Goal: Information Seeking & Learning: Learn about a topic

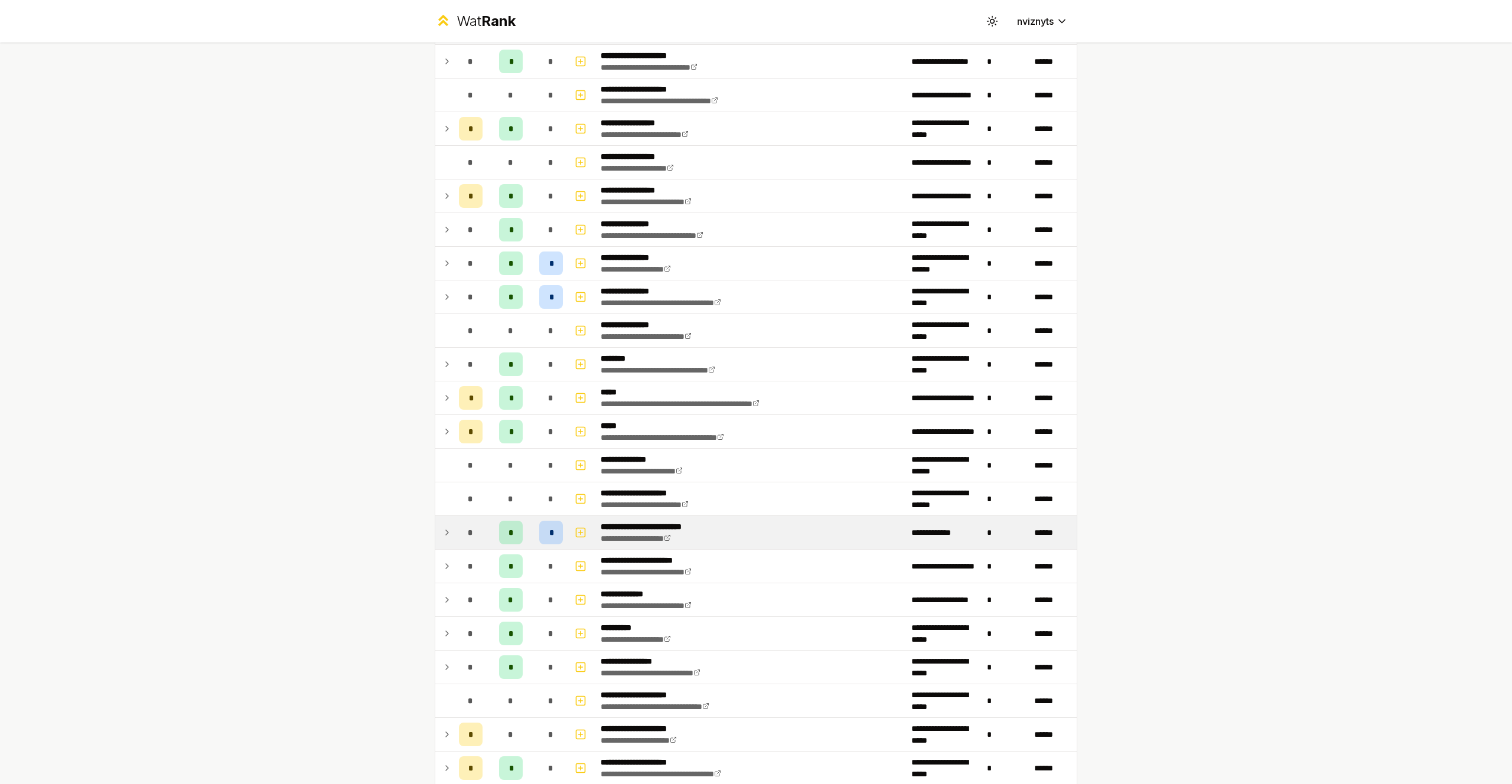
scroll to position [236, 0]
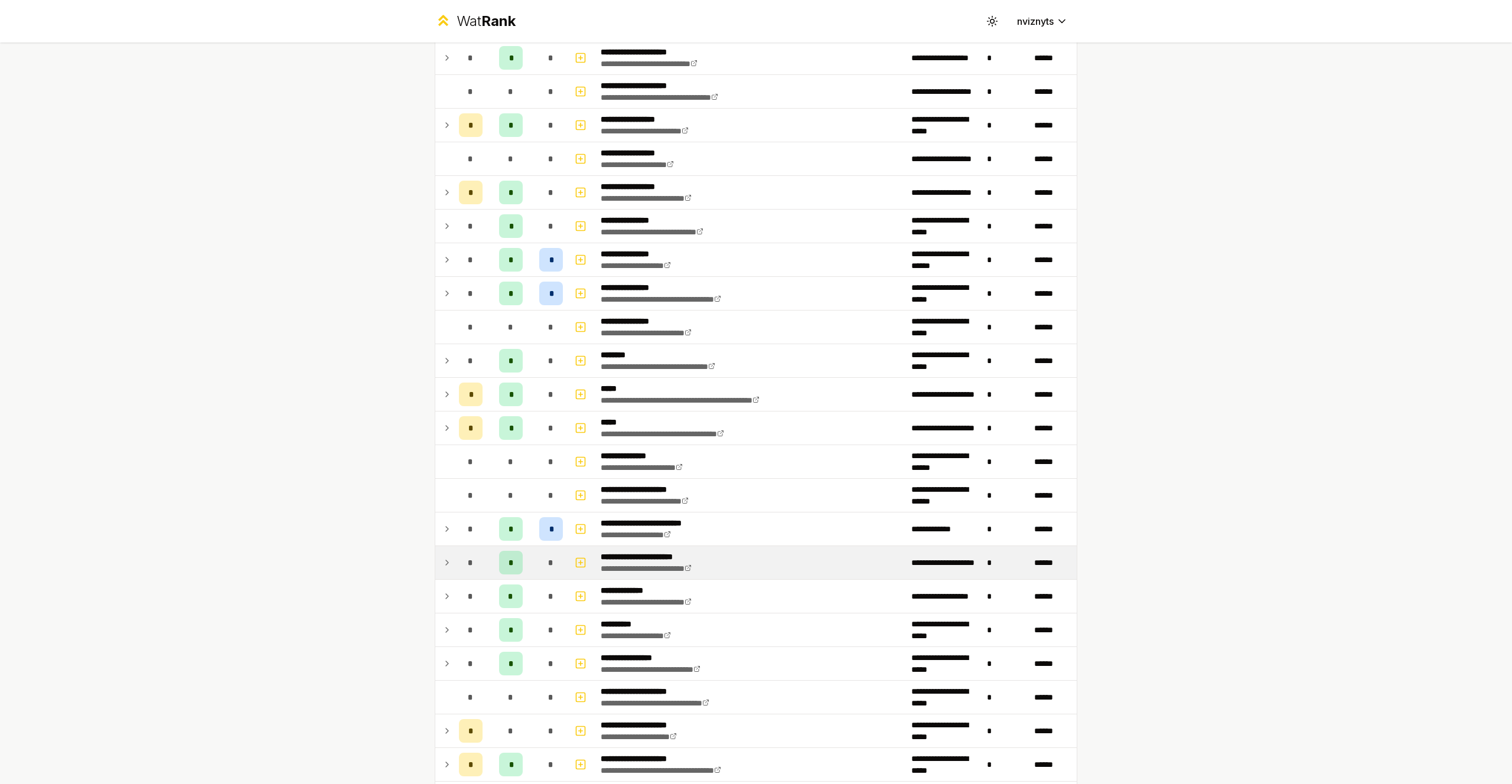
click at [444, 563] on icon at bounding box center [446, 563] width 9 height 14
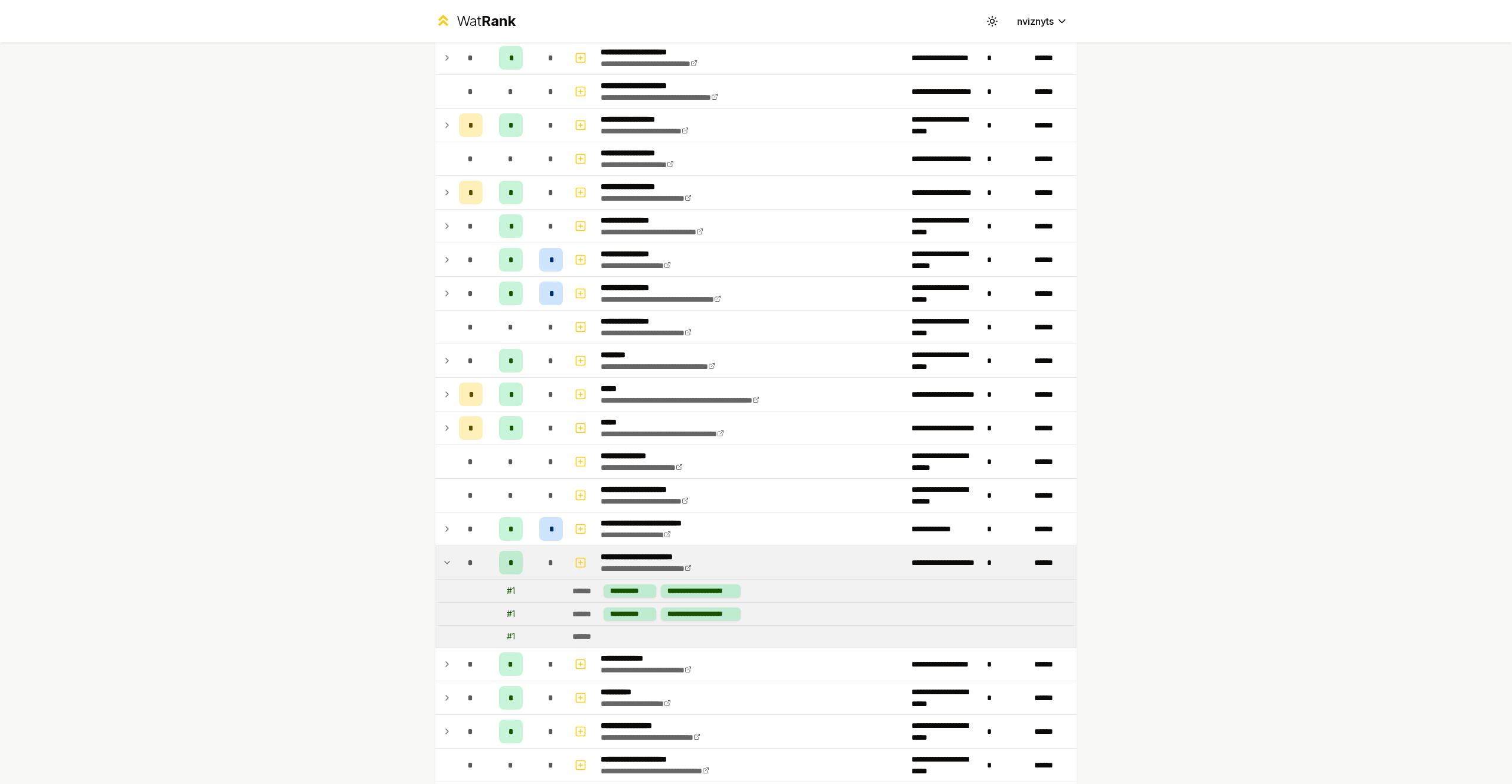
click at [519, 568] on div "*" at bounding box center [511, 563] width 23 height 23
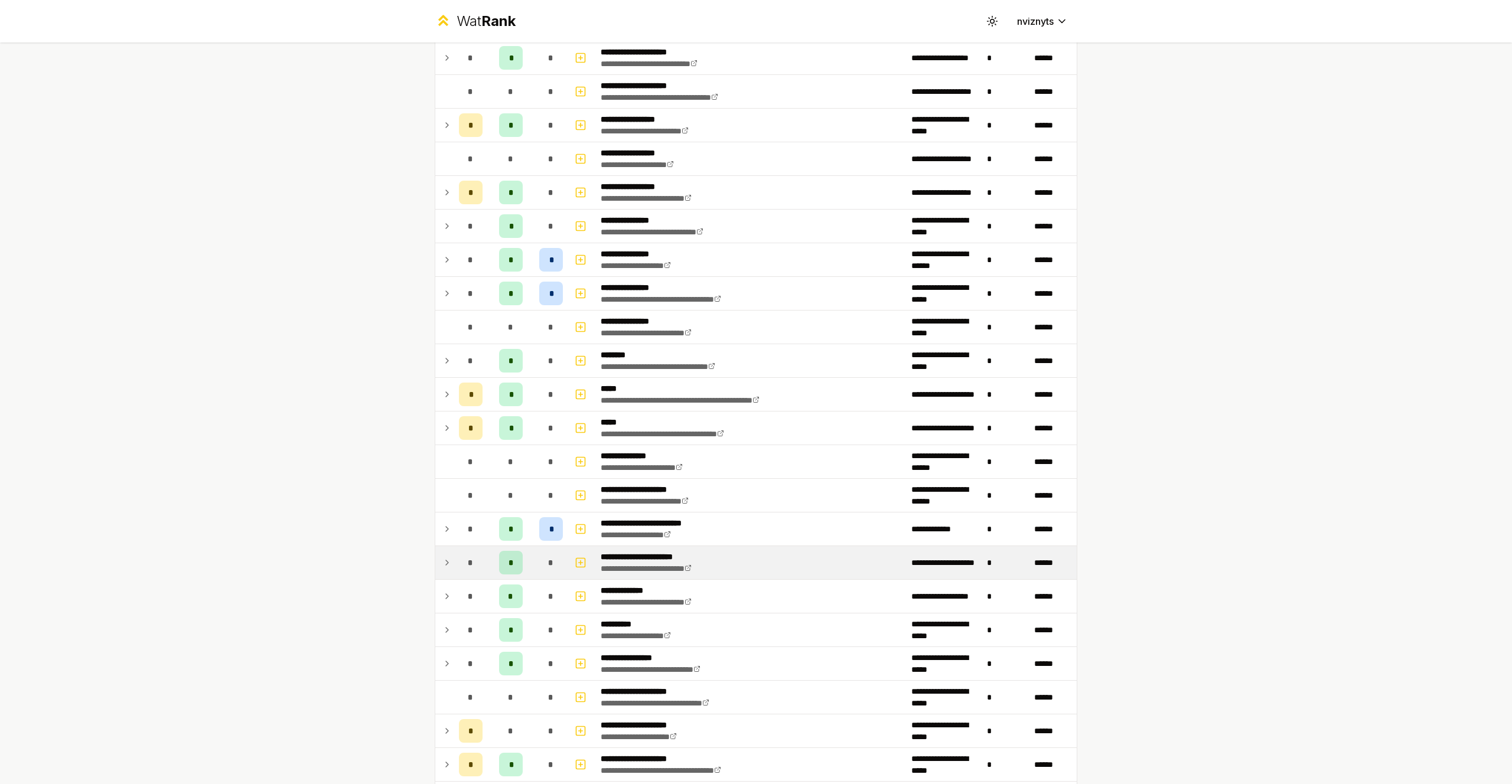
click at [514, 564] on div "*" at bounding box center [511, 563] width 23 height 23
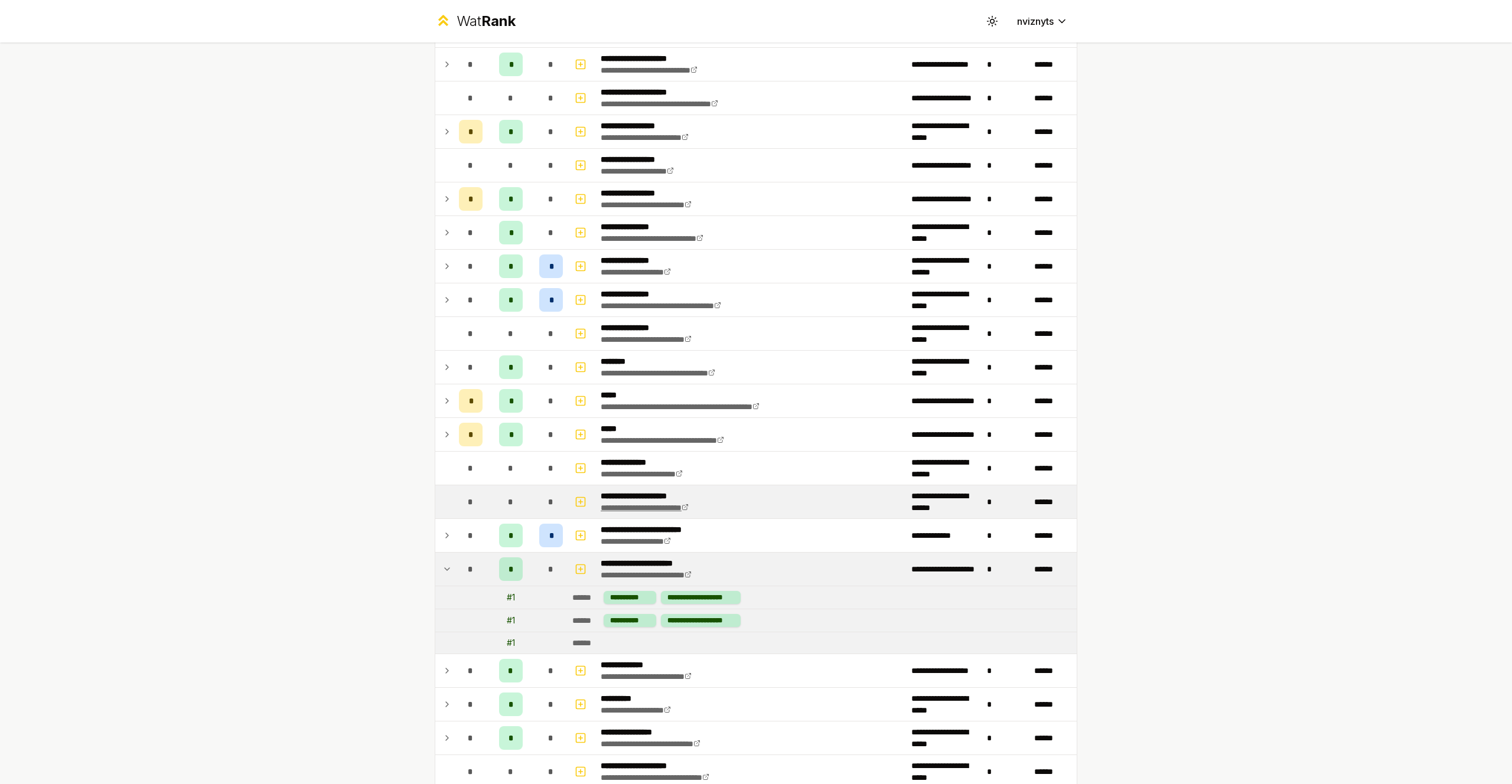
scroll to position [238, 0]
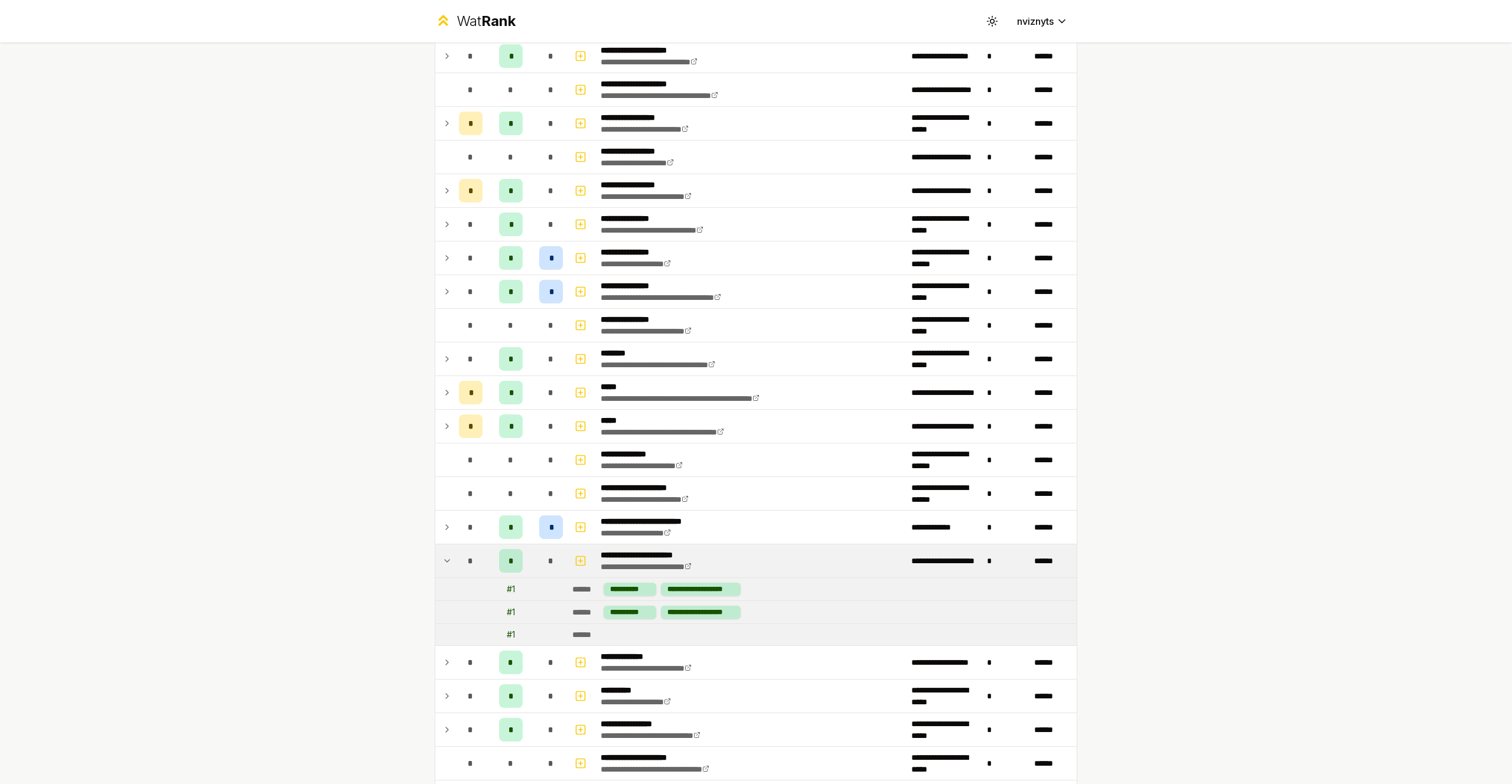
click at [589, 557] on td at bounding box center [582, 561] width 28 height 33
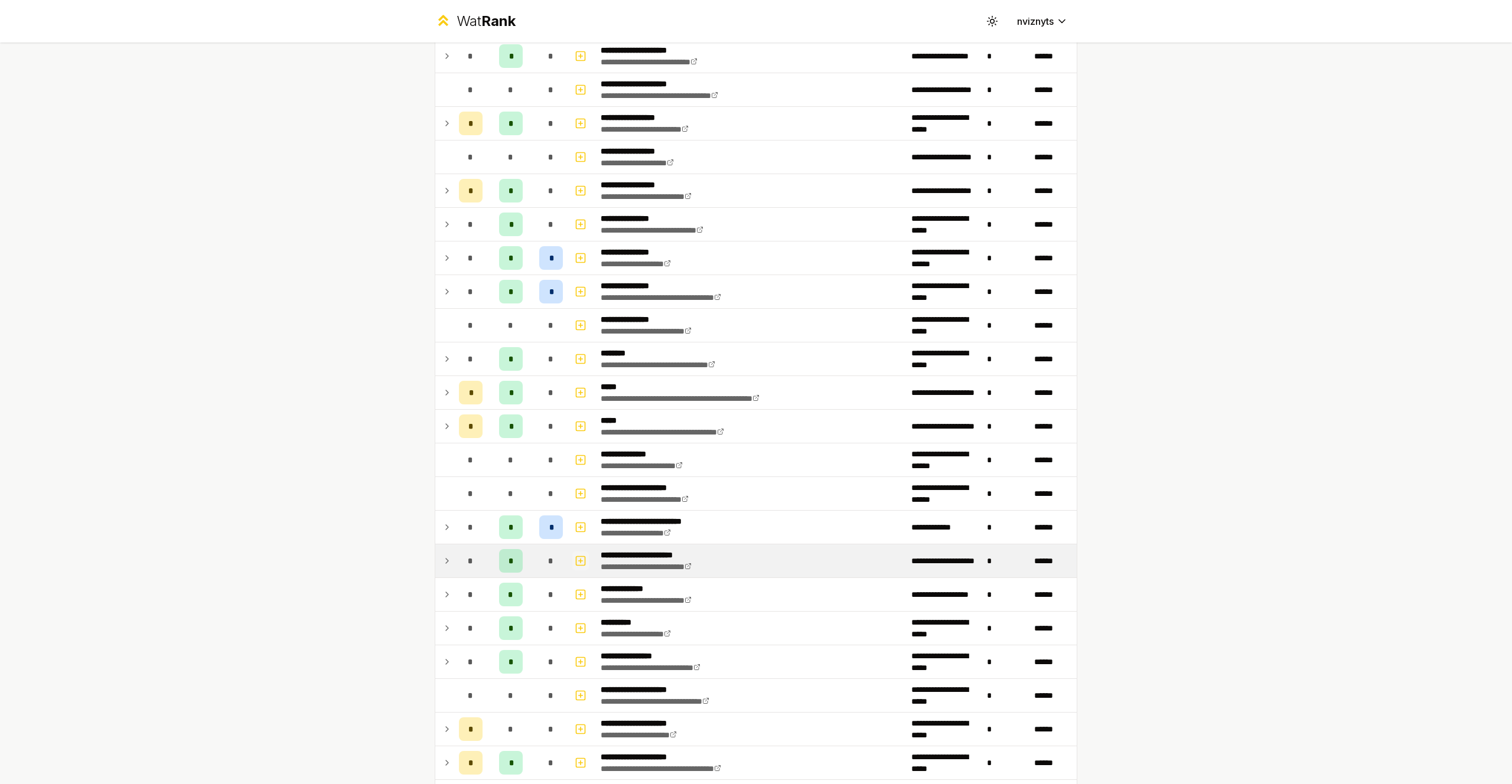
click at [583, 560] on icon "button" at bounding box center [580, 561] width 12 height 14
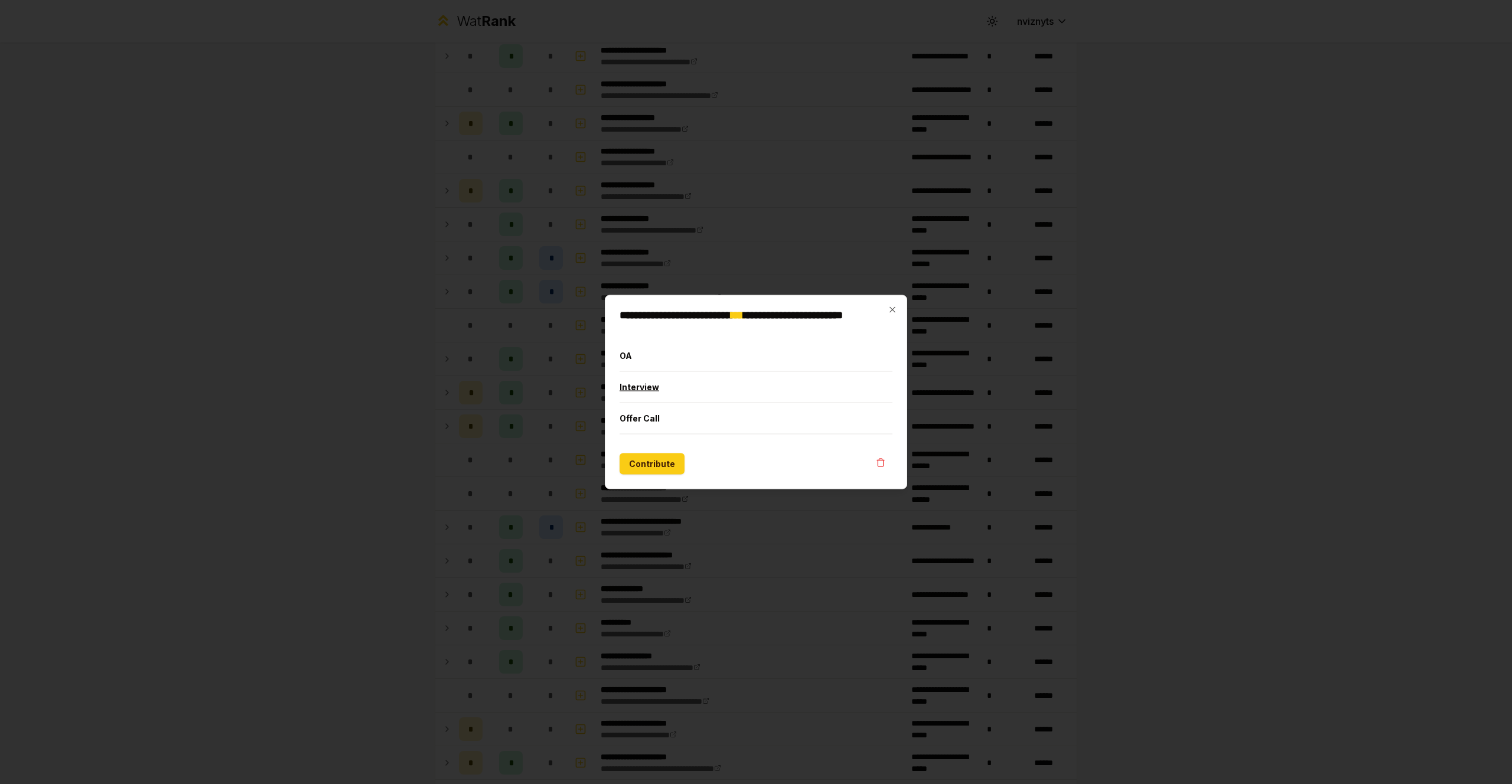
click at [690, 386] on button "Interview" at bounding box center [756, 388] width 273 height 31
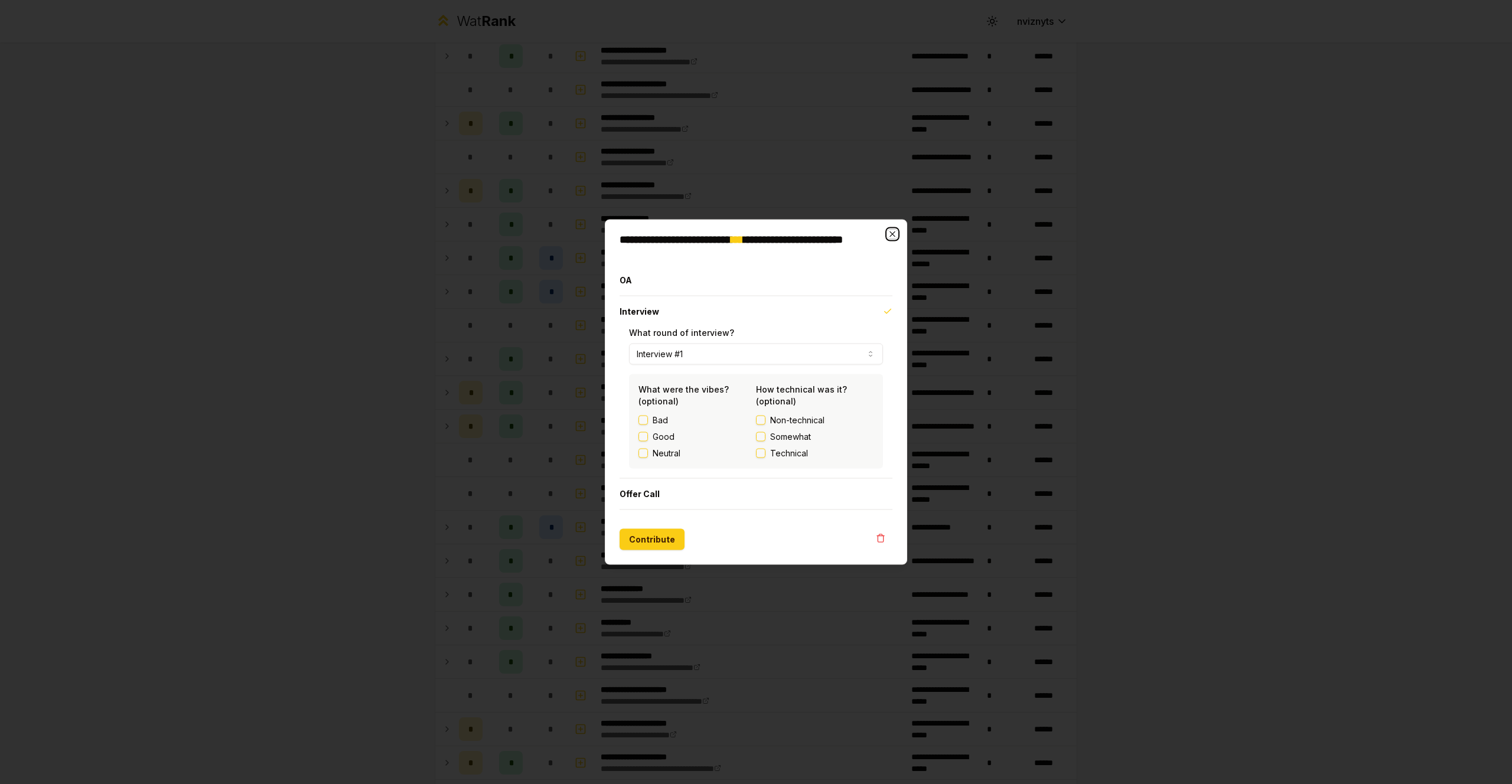
click at [889, 230] on icon "button" at bounding box center [892, 234] width 9 height 9
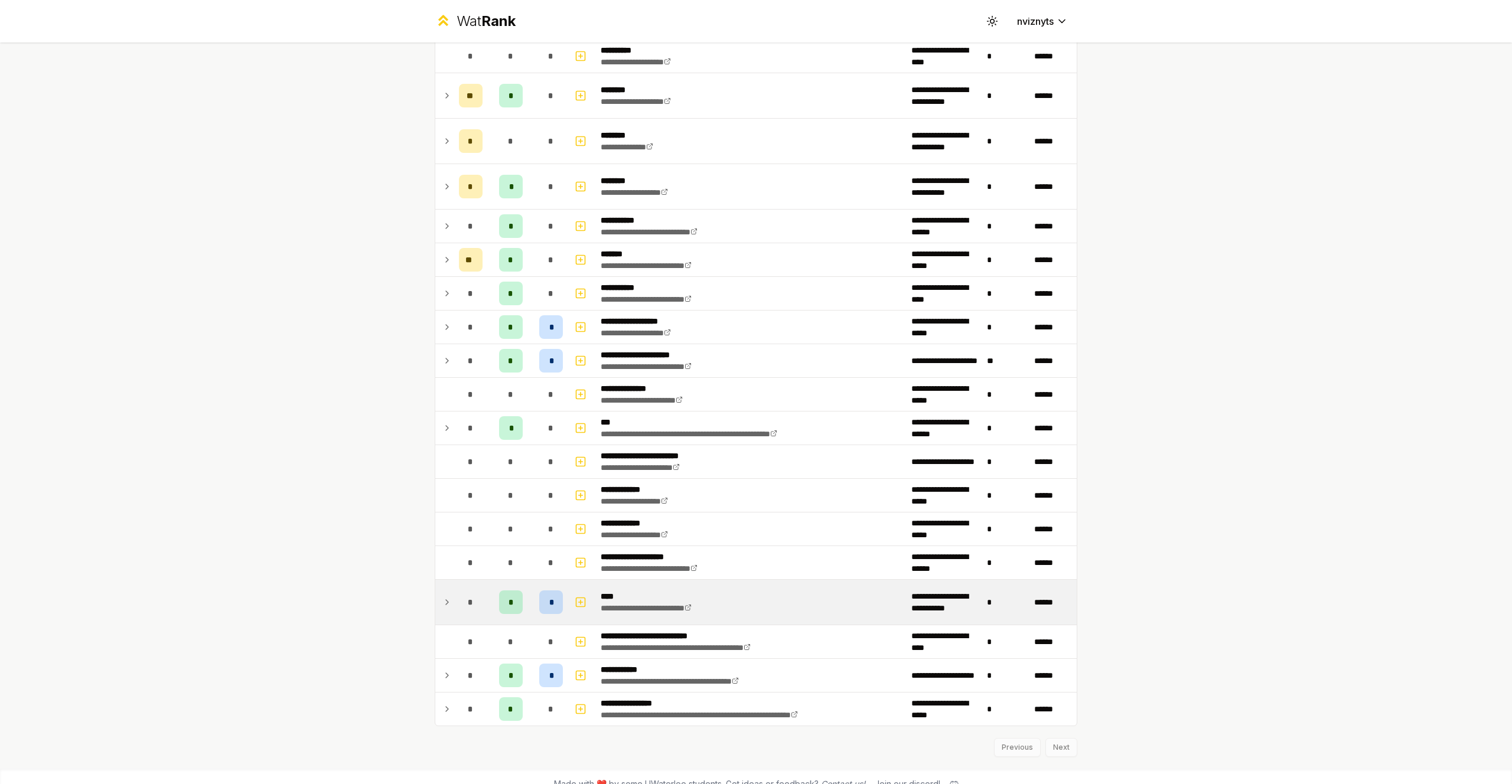
scroll to position [1148, 0]
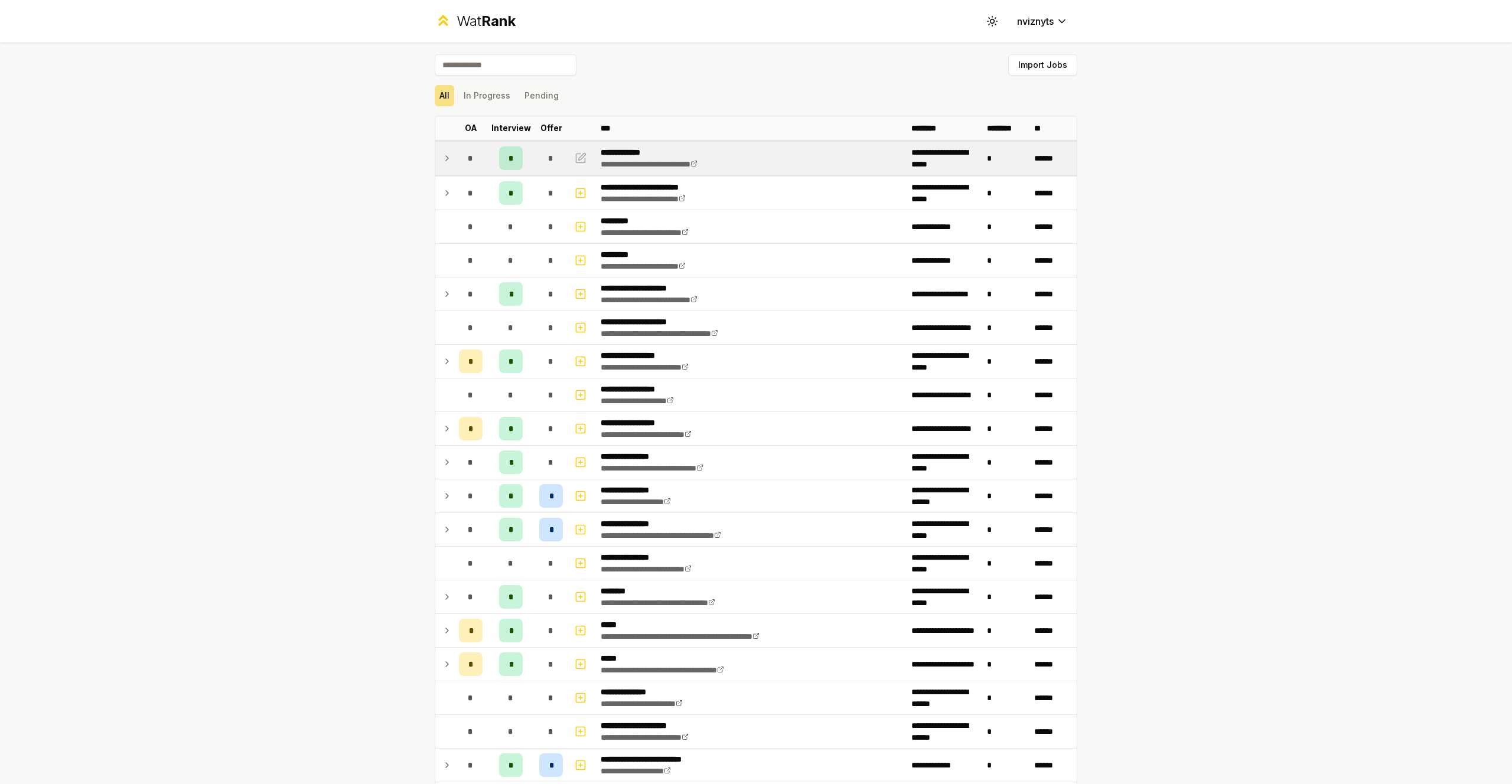
click at [444, 168] on td at bounding box center [445, 158] width 19 height 33
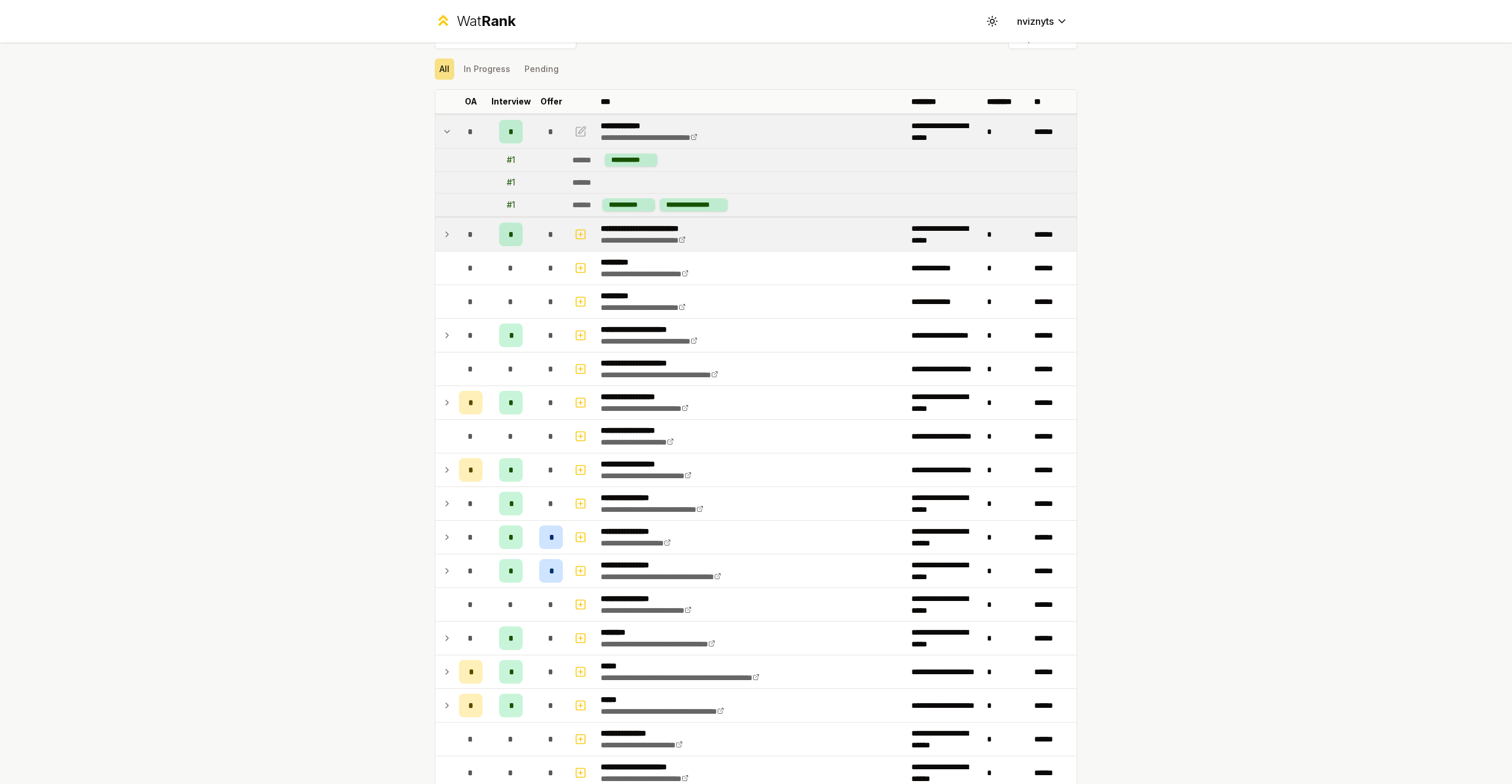
scroll to position [27, 0]
click at [455, 244] on td "*" at bounding box center [471, 233] width 33 height 33
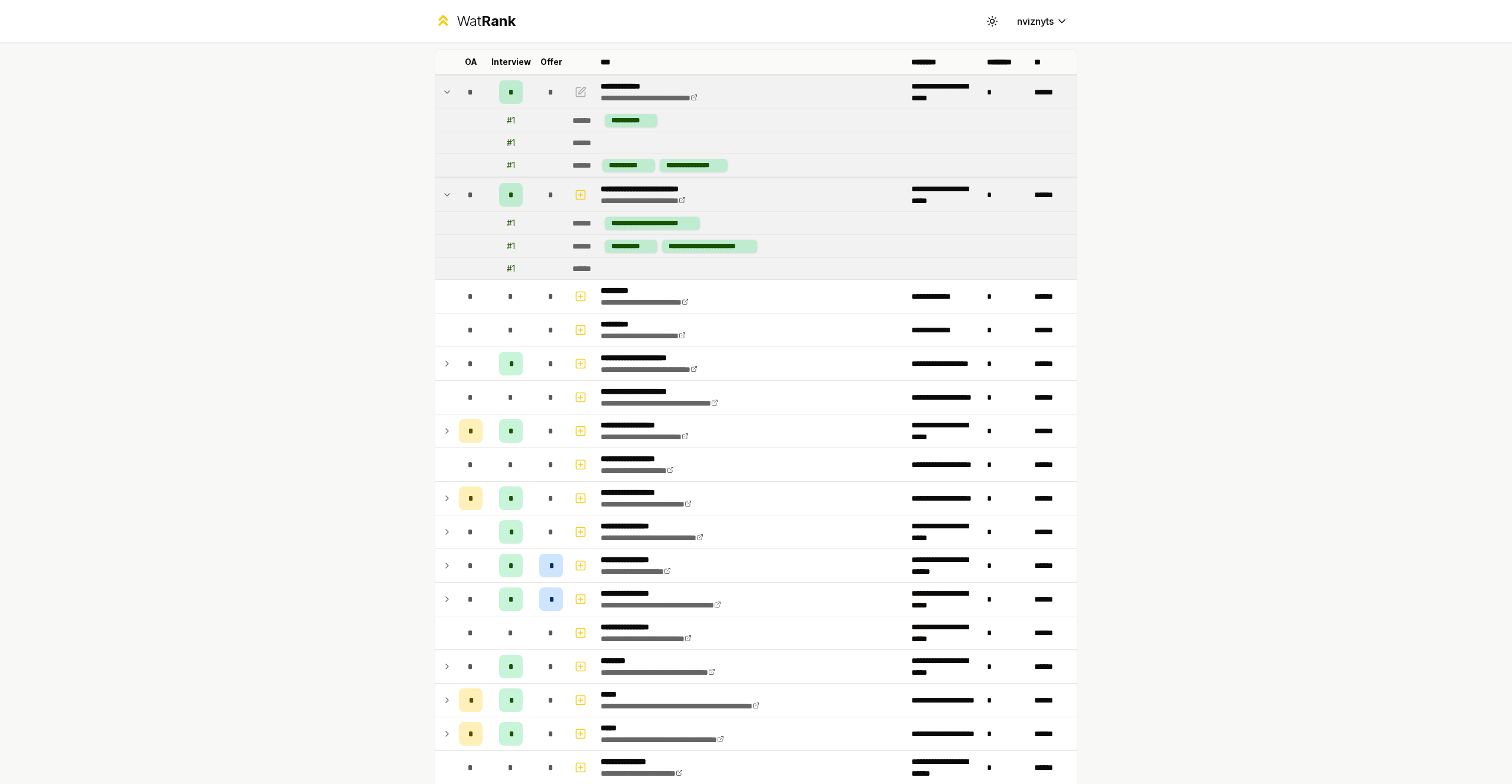
scroll to position [68, 0]
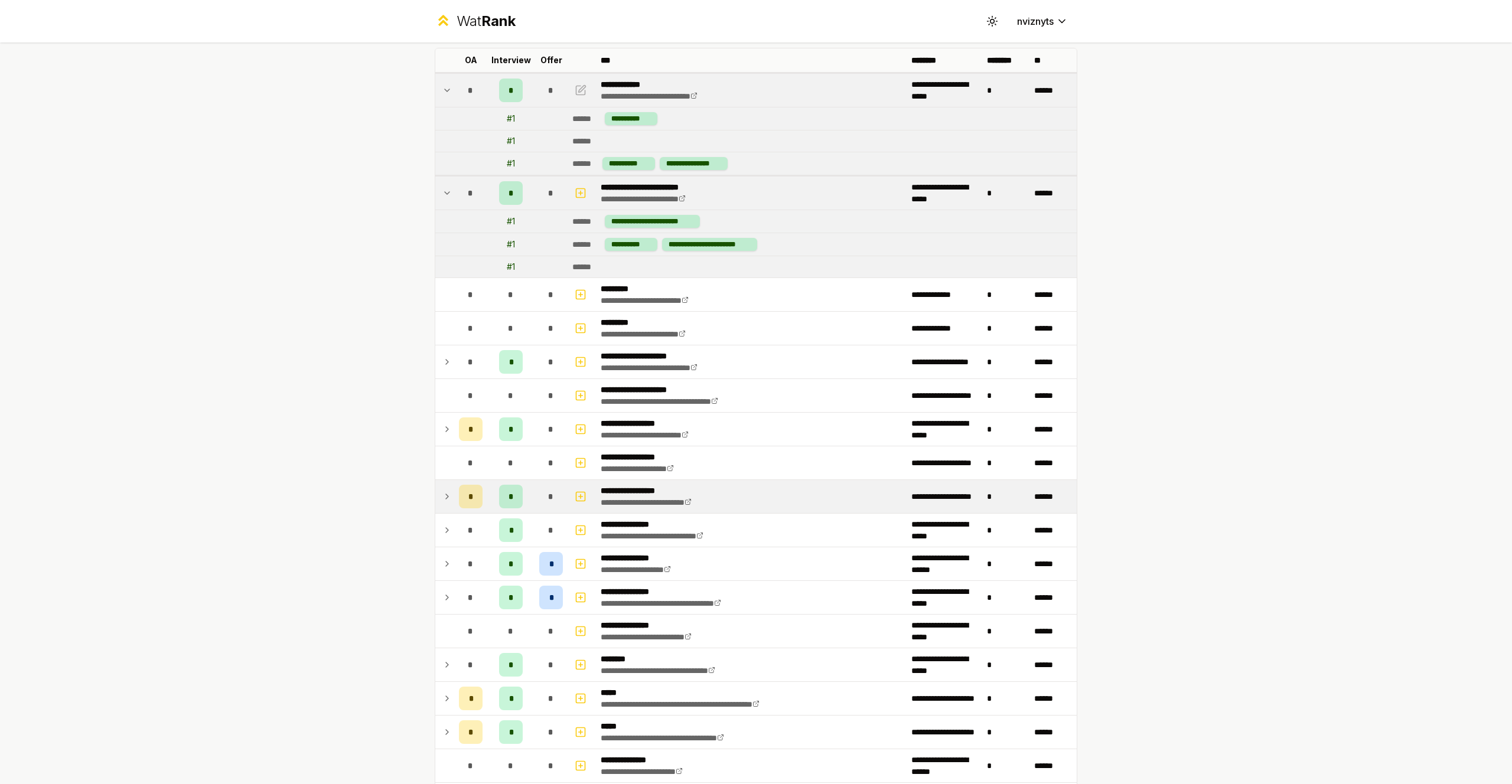
click at [445, 500] on icon at bounding box center [446, 496] width 9 height 14
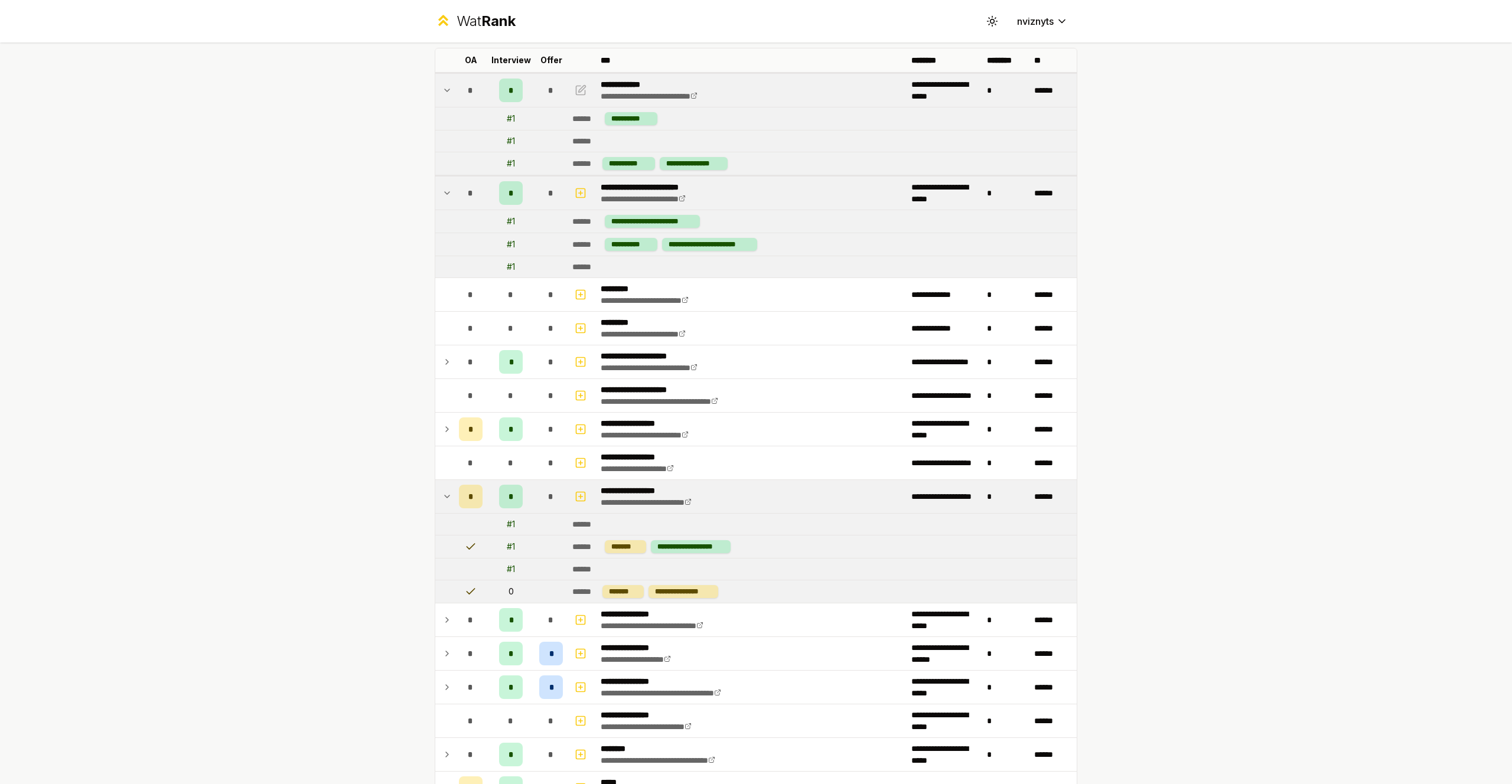
click at [446, 498] on icon at bounding box center [446, 496] width 9 height 14
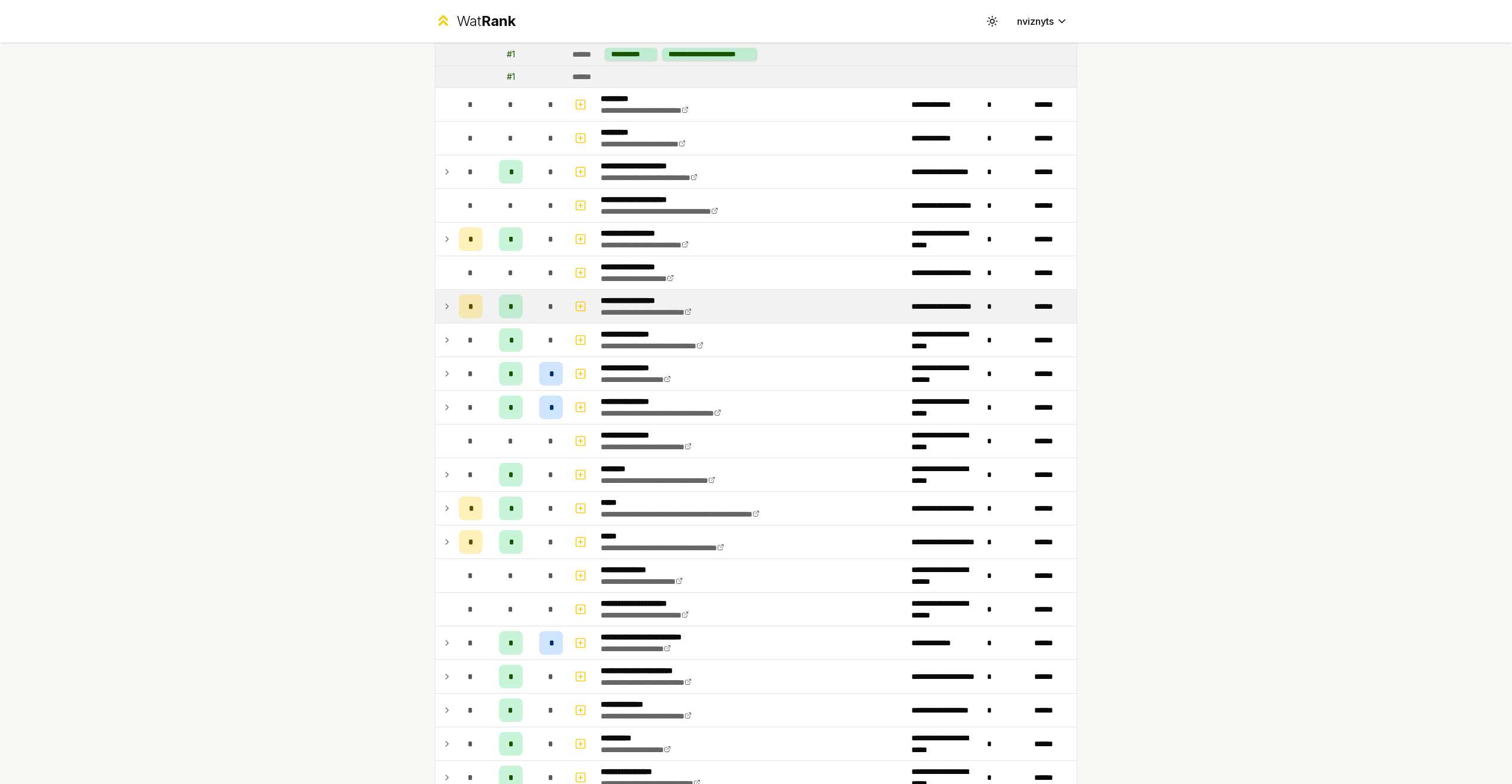
scroll to position [271, 0]
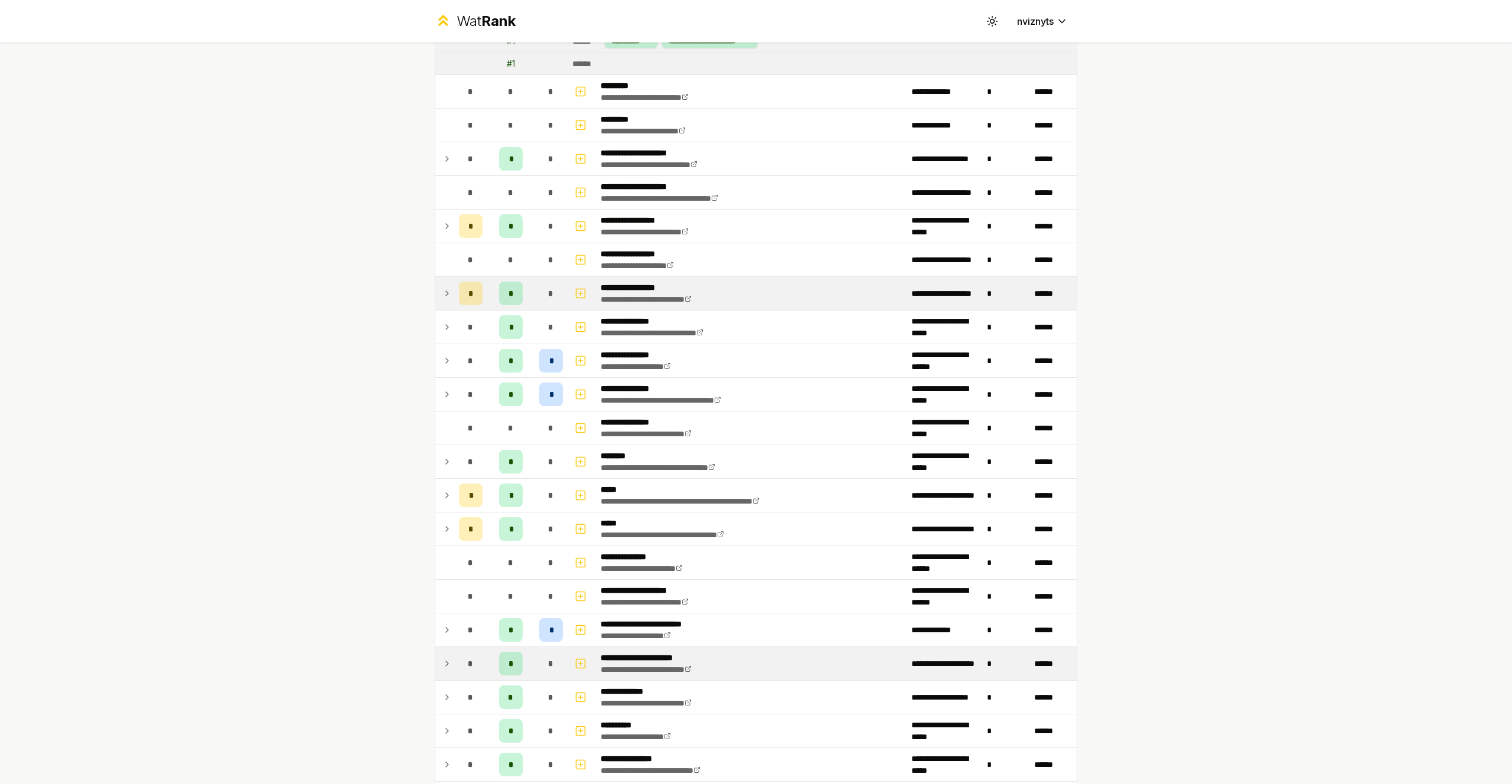
click at [447, 665] on icon at bounding box center [446, 663] width 9 height 14
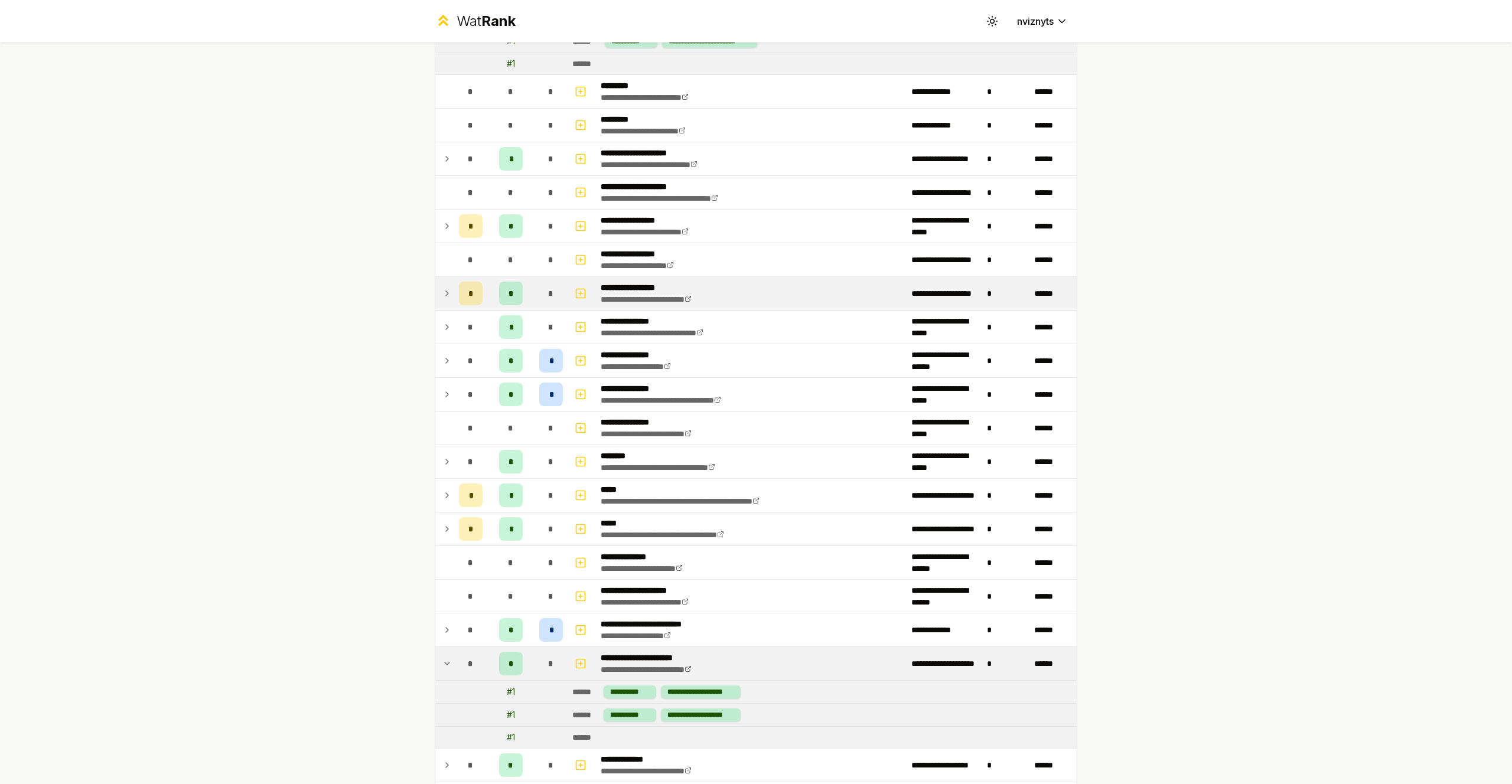
scroll to position [342, 0]
